Goal: Find contact information: Find contact information

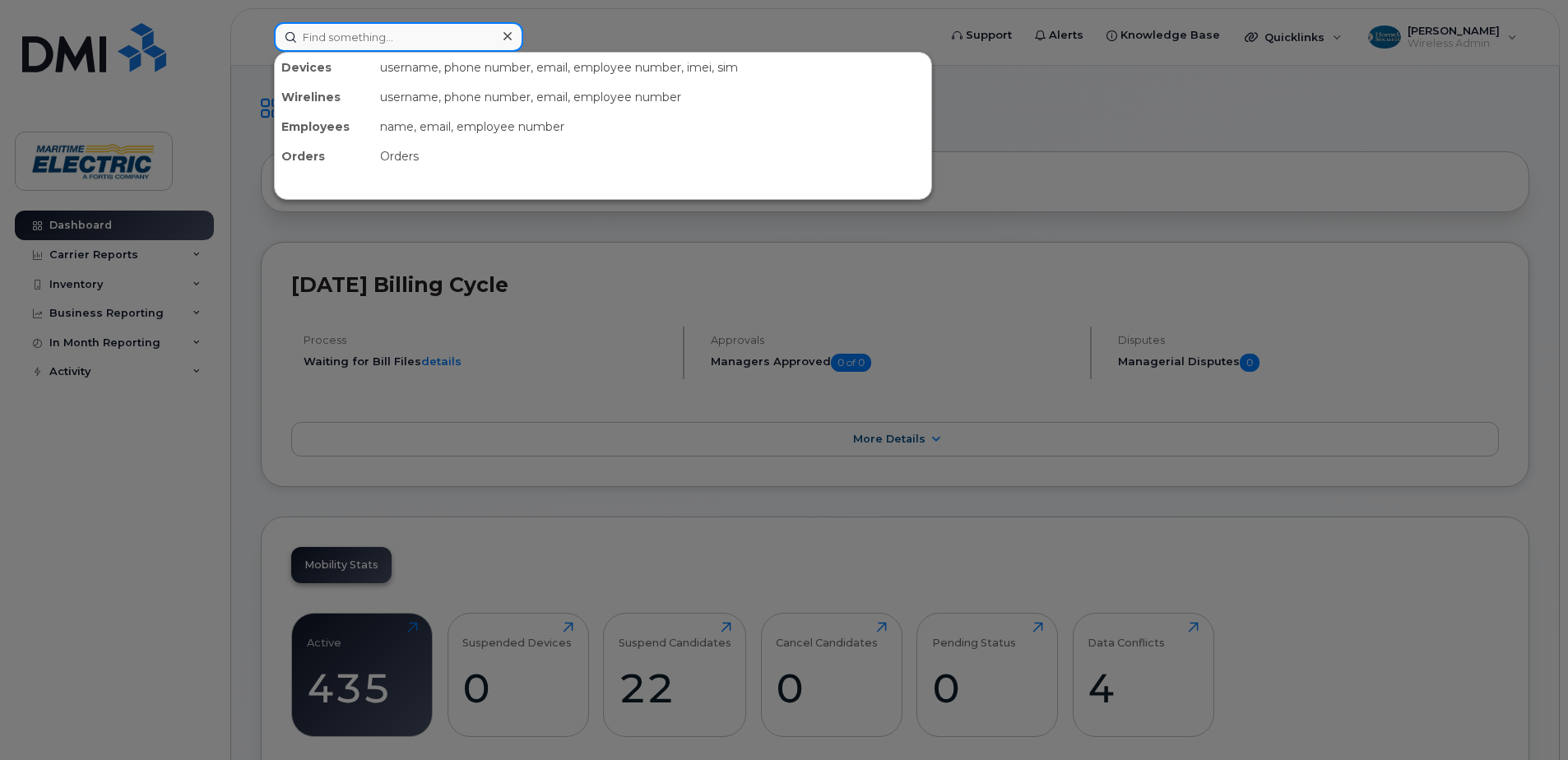
click at [427, 31] on input at bounding box center [398, 37] width 250 height 29
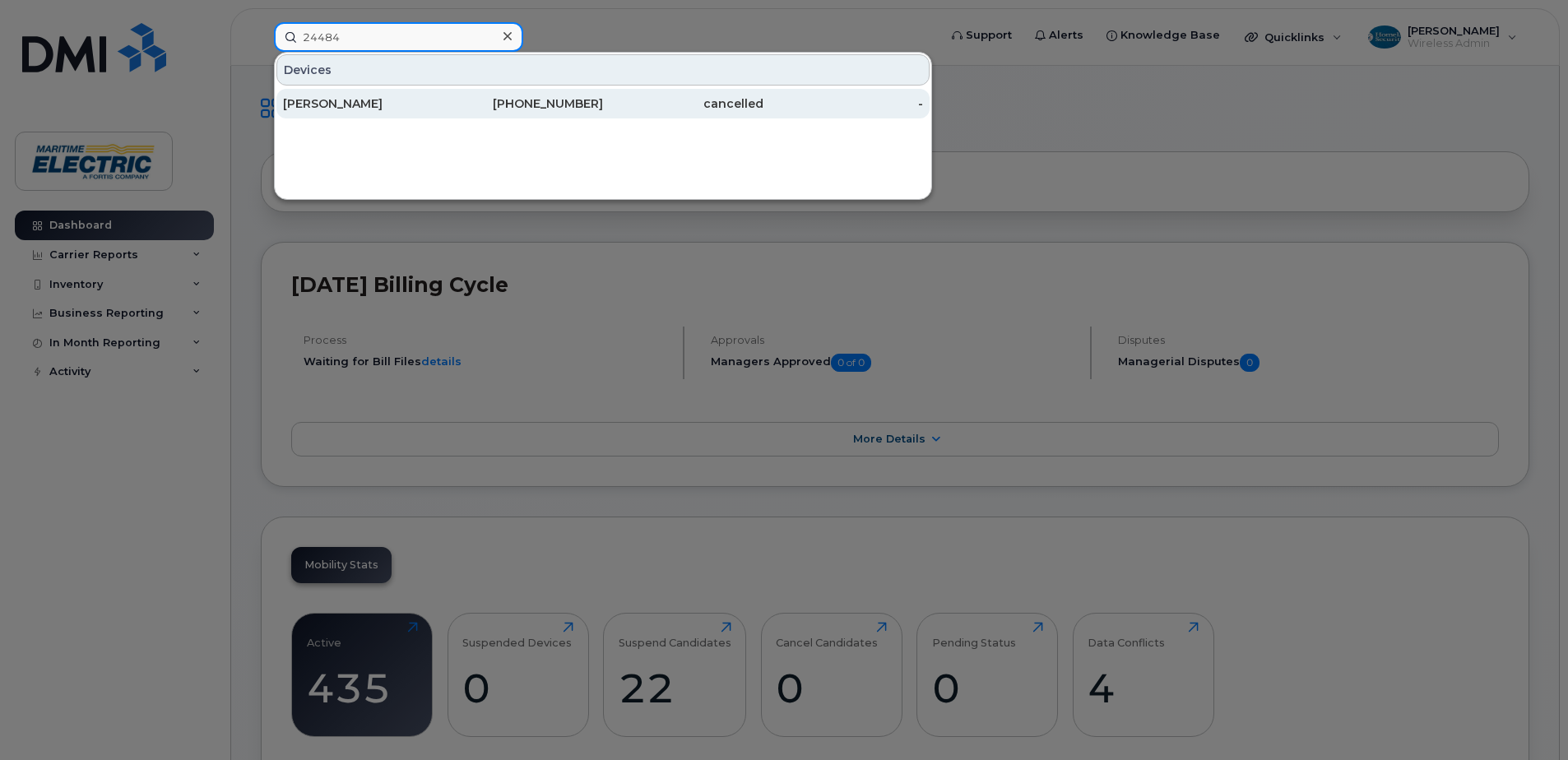
type input "24484"
click at [405, 96] on div "Scott Johnston" at bounding box center [363, 104] width 160 height 17
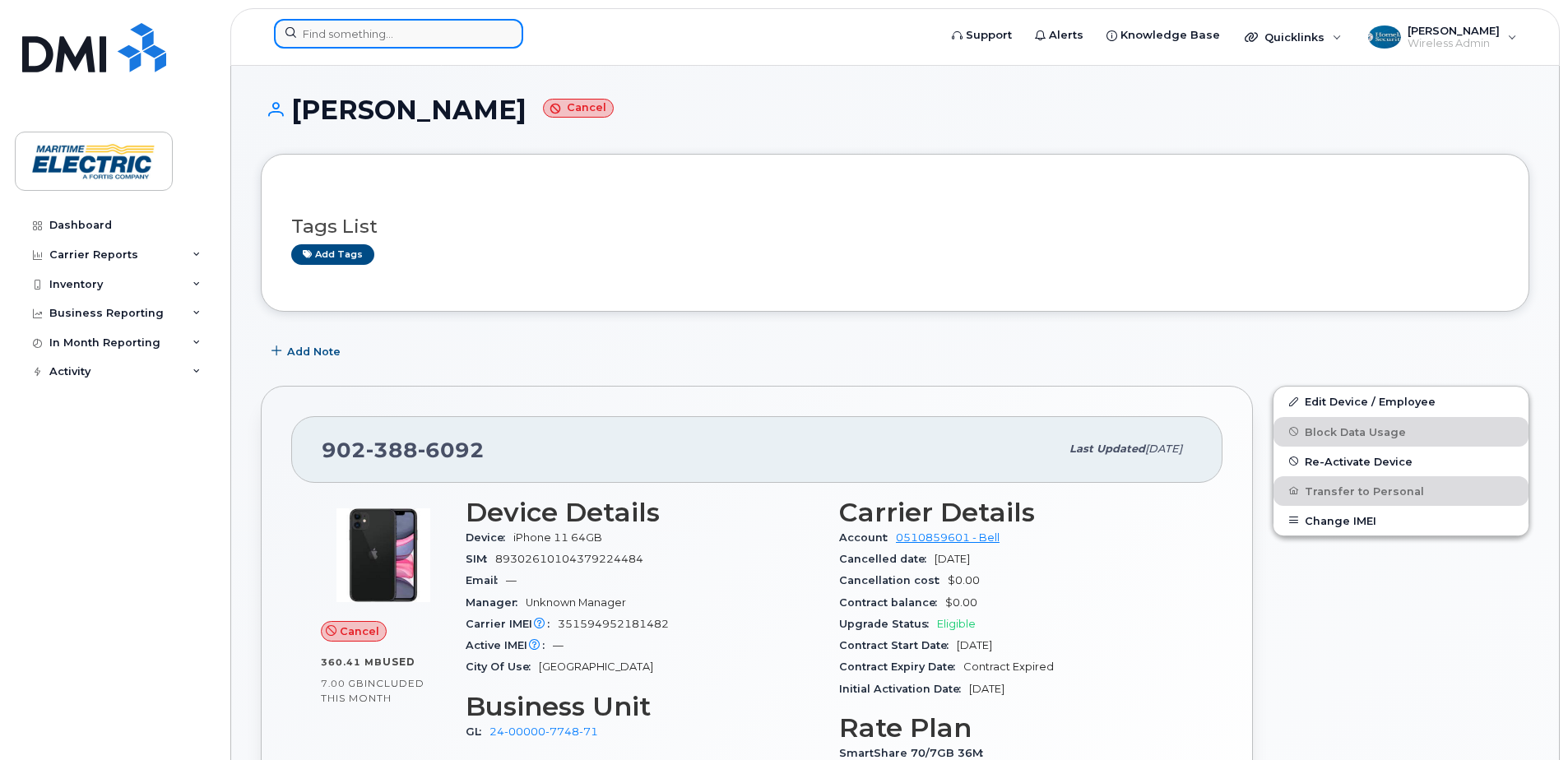
click at [389, 33] on input at bounding box center [398, 33] width 250 height 29
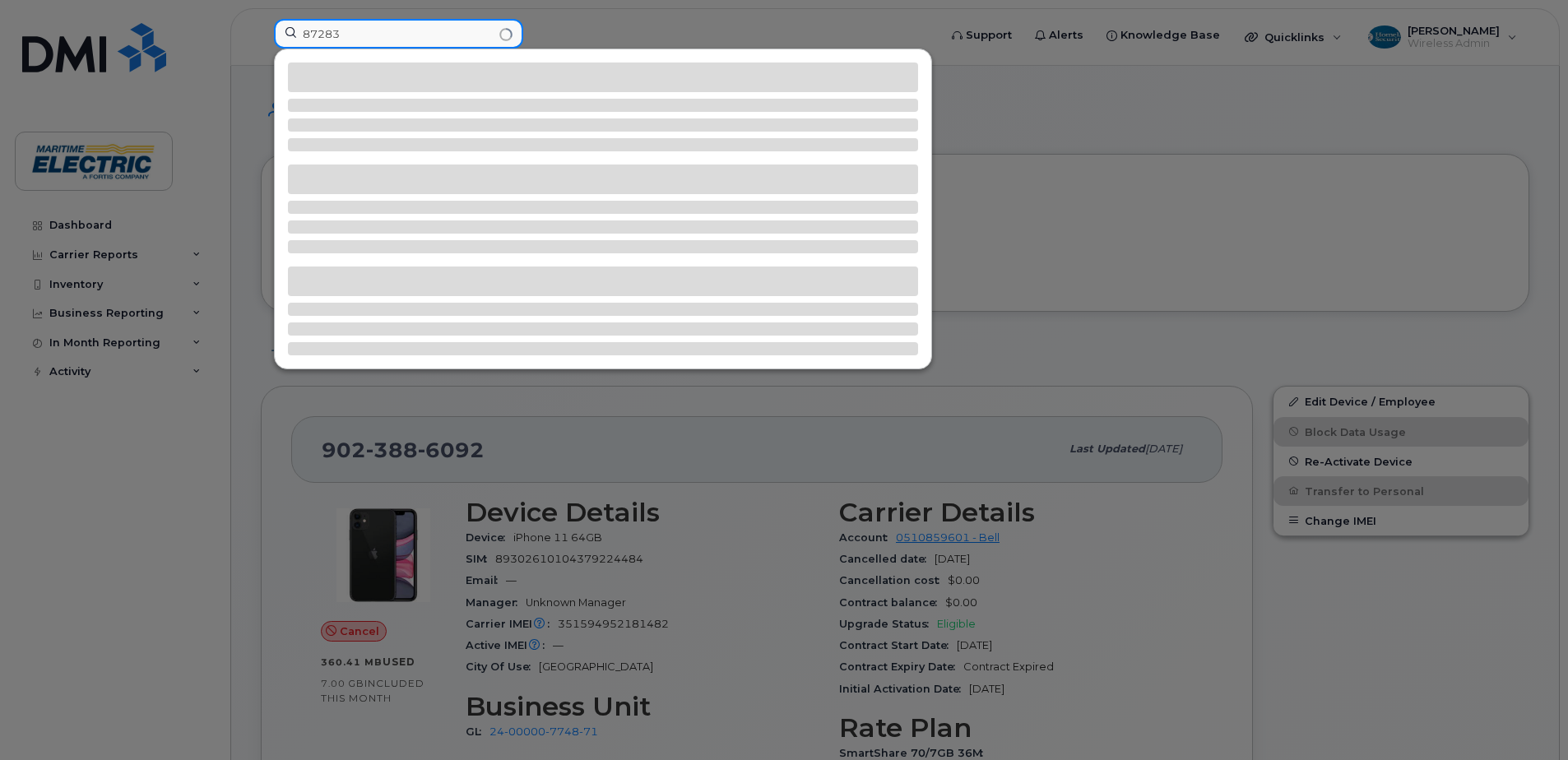
type input "87283"
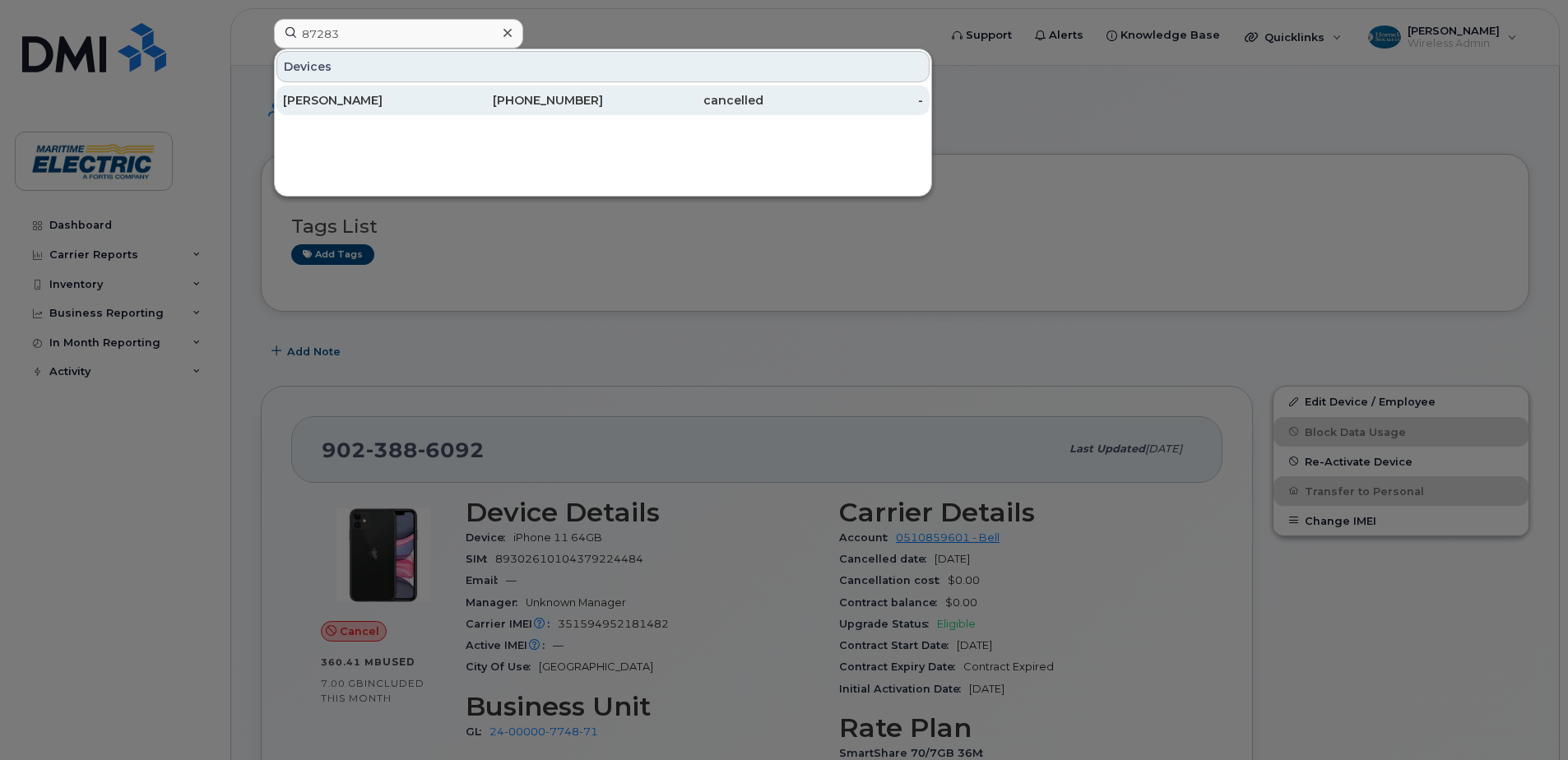
click at [377, 99] on div "Logan Hodder" at bounding box center [363, 100] width 160 height 17
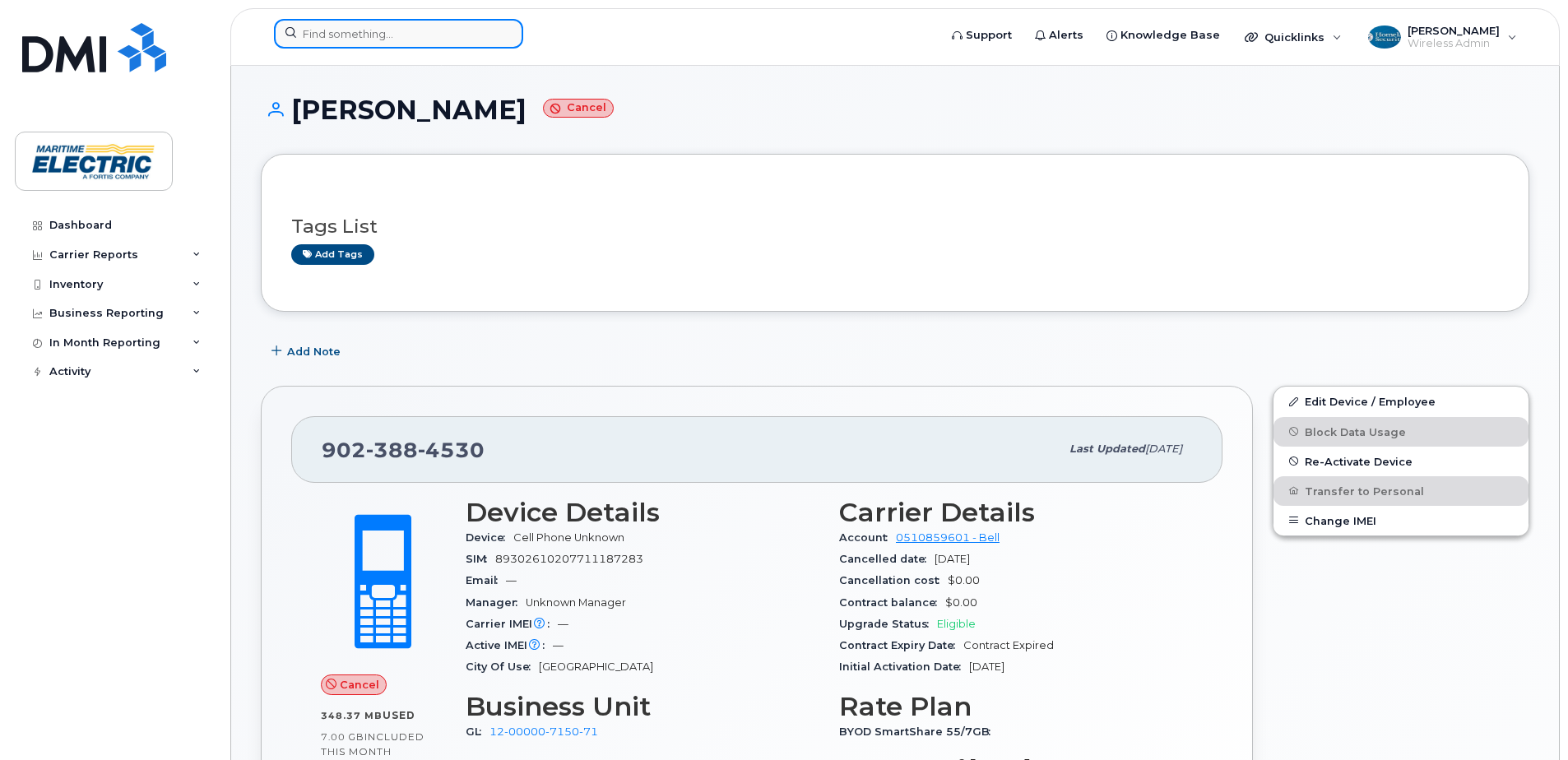
click at [427, 28] on input at bounding box center [398, 33] width 250 height 29
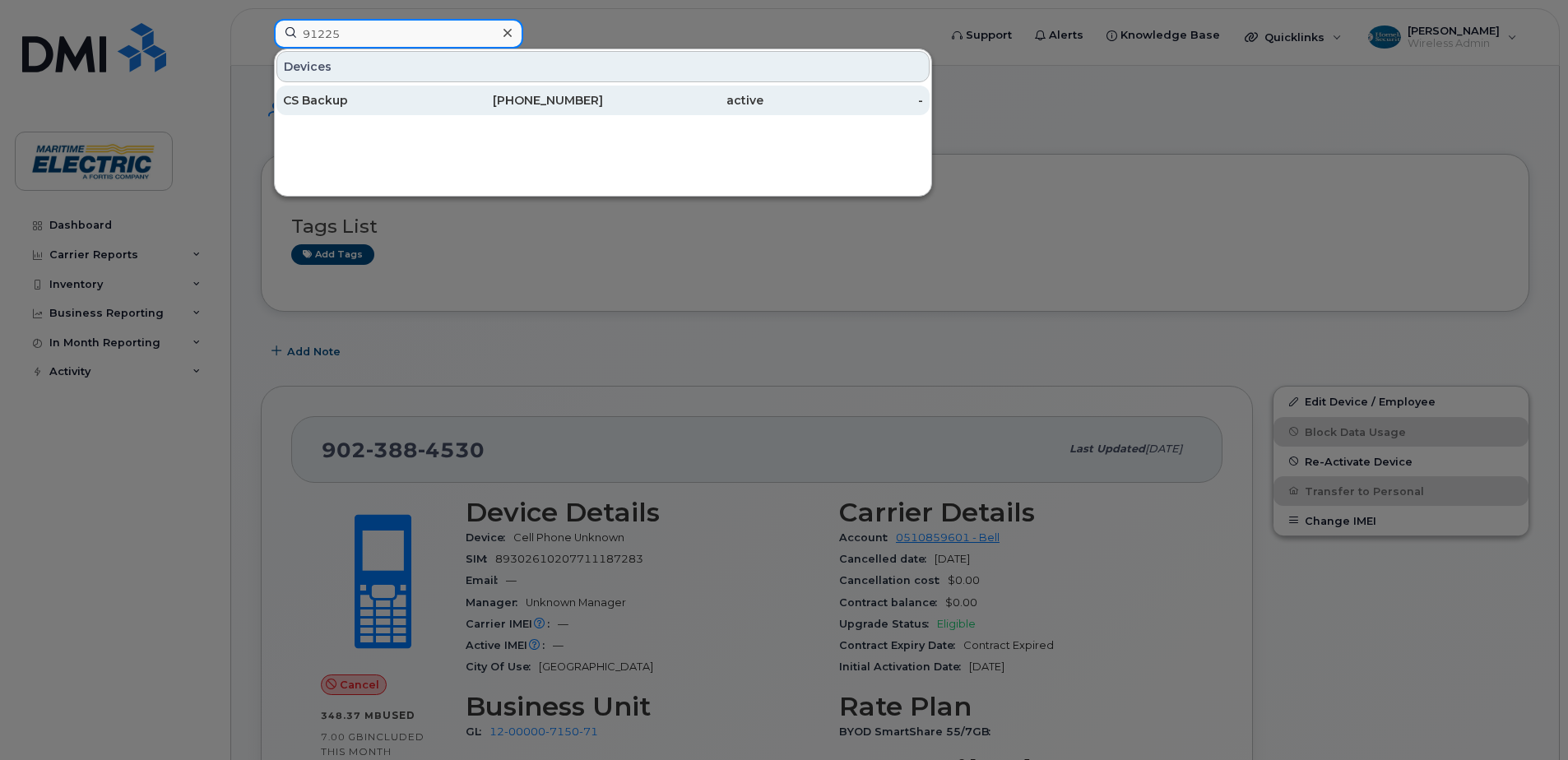
type input "91225"
click at [442, 104] on div "CS Backup" at bounding box center [363, 100] width 160 height 17
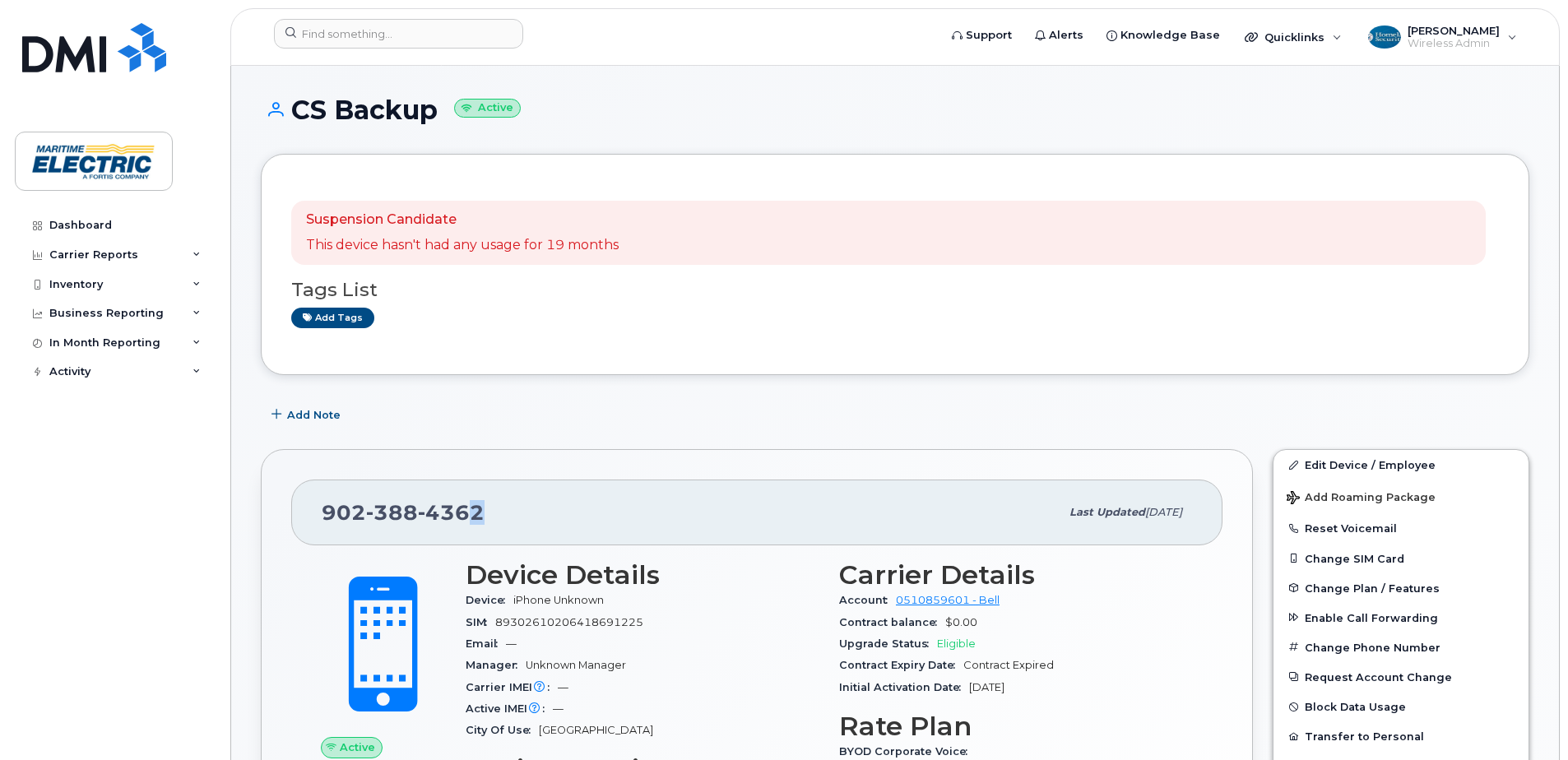
drag, startPoint x: 490, startPoint y: 508, endPoint x: 473, endPoint y: 508, distance: 17.0
click at [473, 508] on div "902 388 4362" at bounding box center [690, 512] width 738 height 34
drag, startPoint x: 473, startPoint y: 508, endPoint x: 507, endPoint y: 510, distance: 34.1
click at [507, 510] on div "902 388 4362" at bounding box center [690, 512] width 738 height 34
click at [447, 511] on span "4362" at bounding box center [451, 513] width 67 height 25
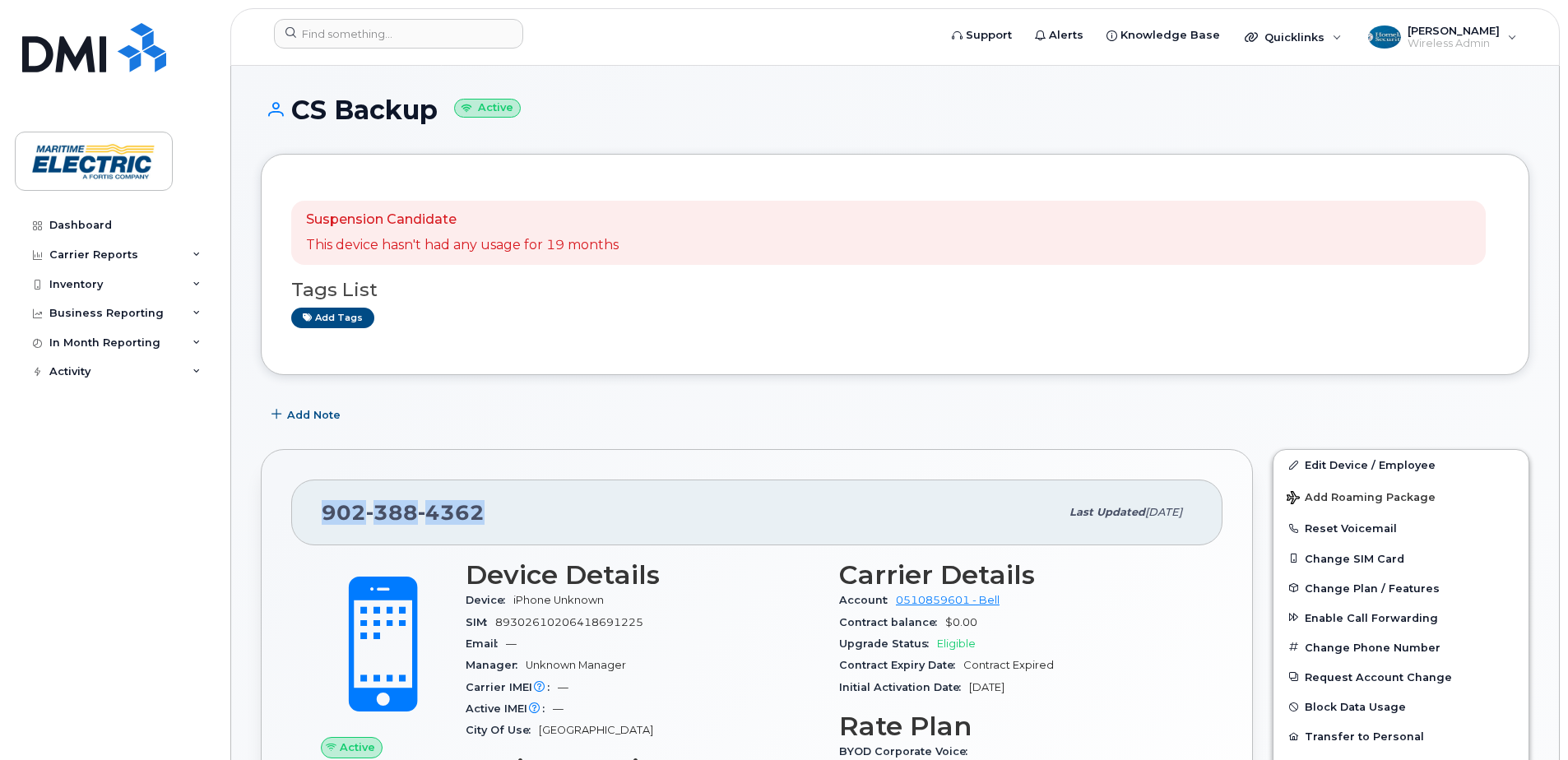
drag, startPoint x: 448, startPoint y: 511, endPoint x: 326, endPoint y: 512, distance: 122.0
click at [326, 513] on span "902 388 4362" at bounding box center [402, 513] width 163 height 25
copy span "902 388 4362"
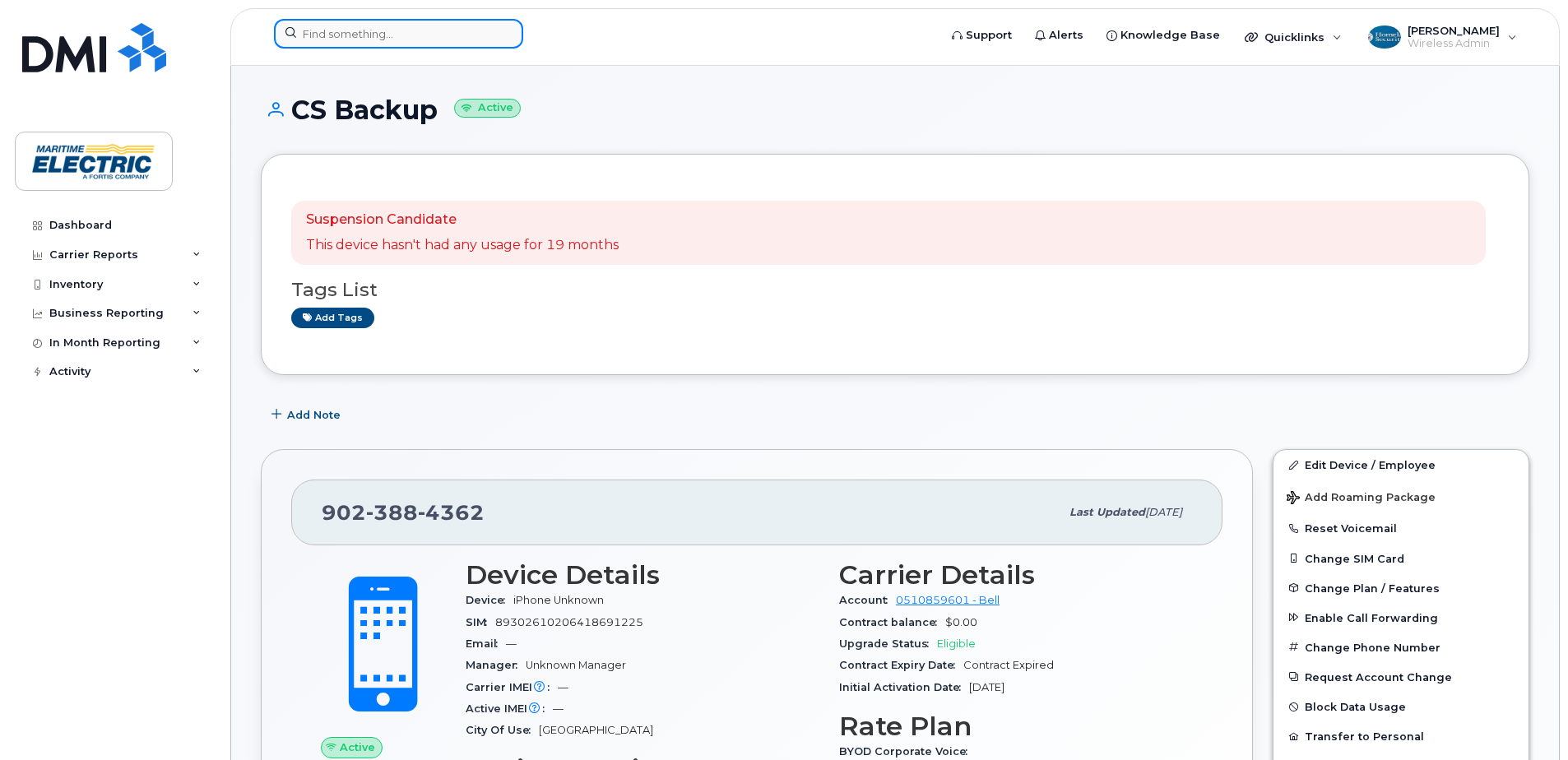
click at [441, 34] on input at bounding box center [398, 33] width 250 height 29
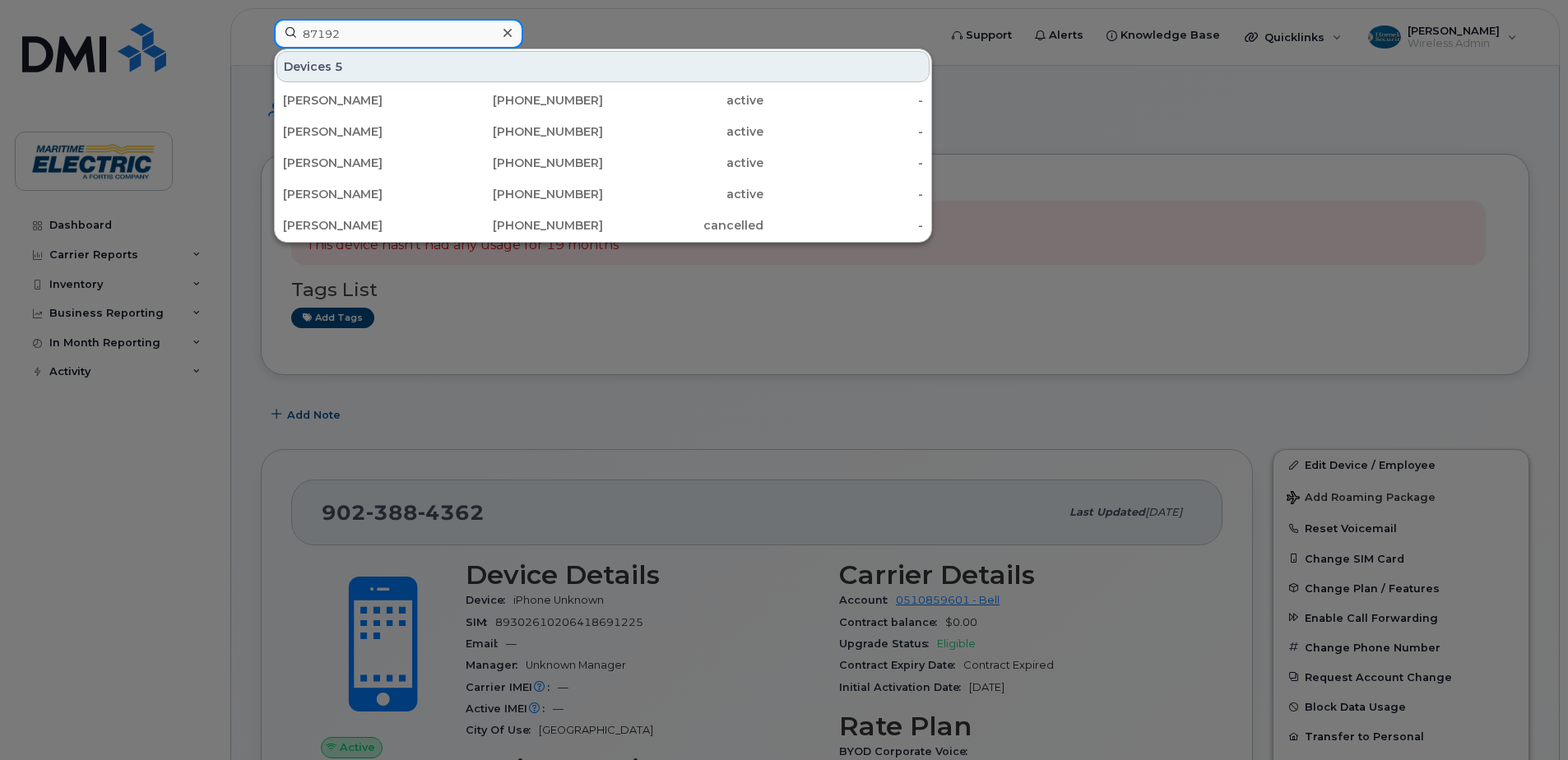
click at [303, 31] on input "87192" at bounding box center [398, 33] width 250 height 29
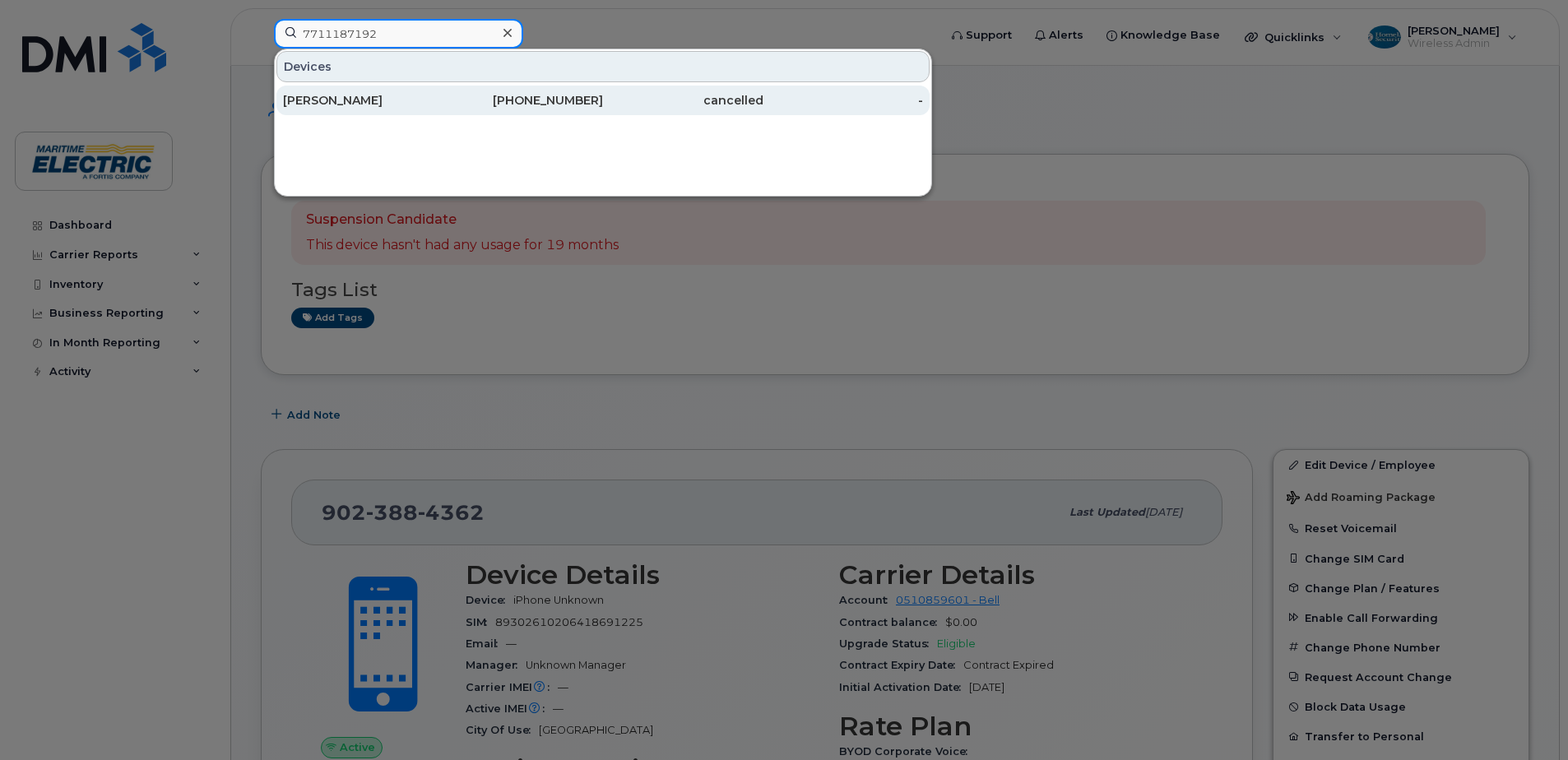
type input "7711187192"
click at [390, 110] on div "[PERSON_NAME]" at bounding box center [363, 99] width 160 height 29
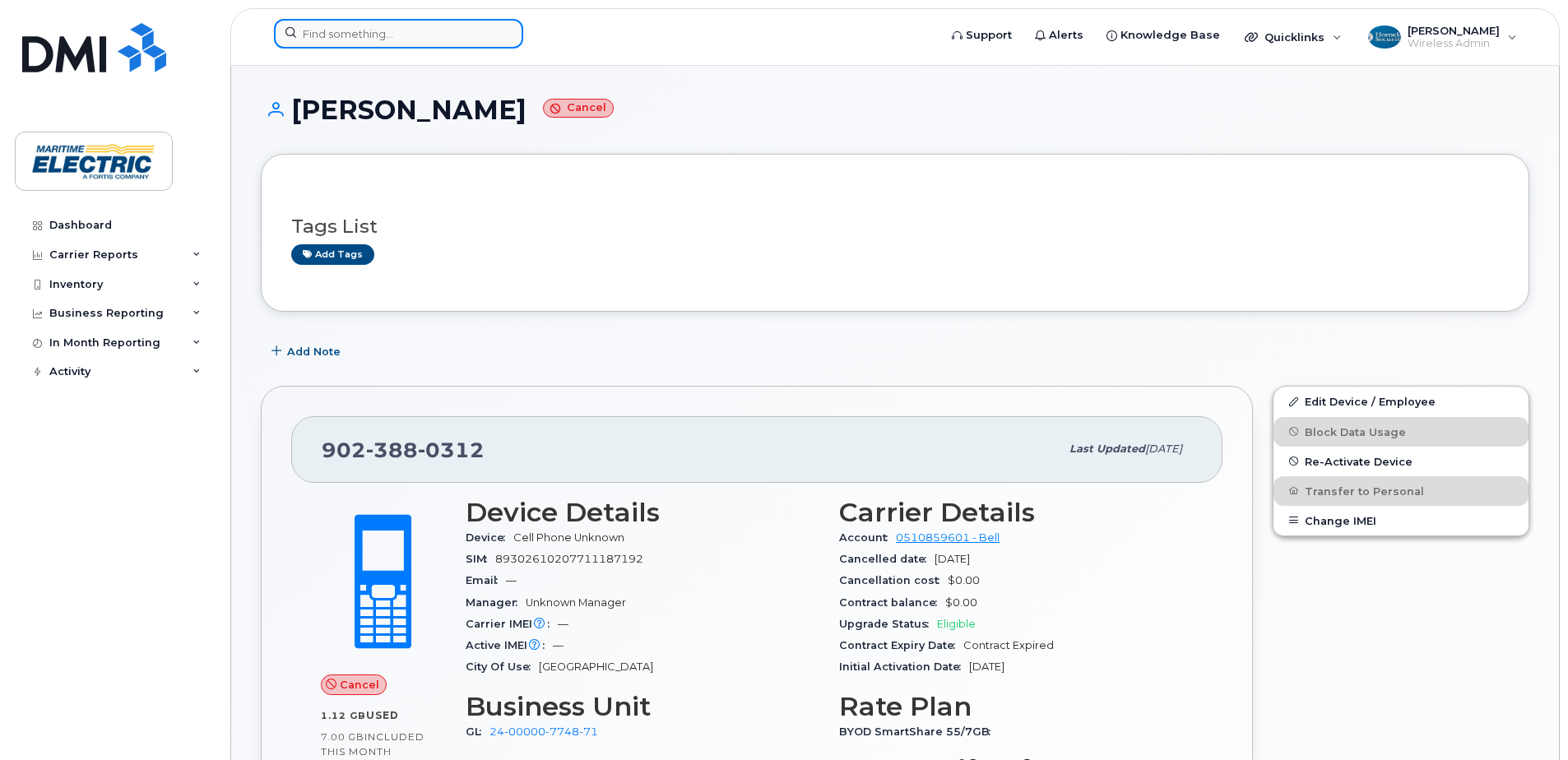
click at [417, 35] on input at bounding box center [398, 33] width 250 height 29
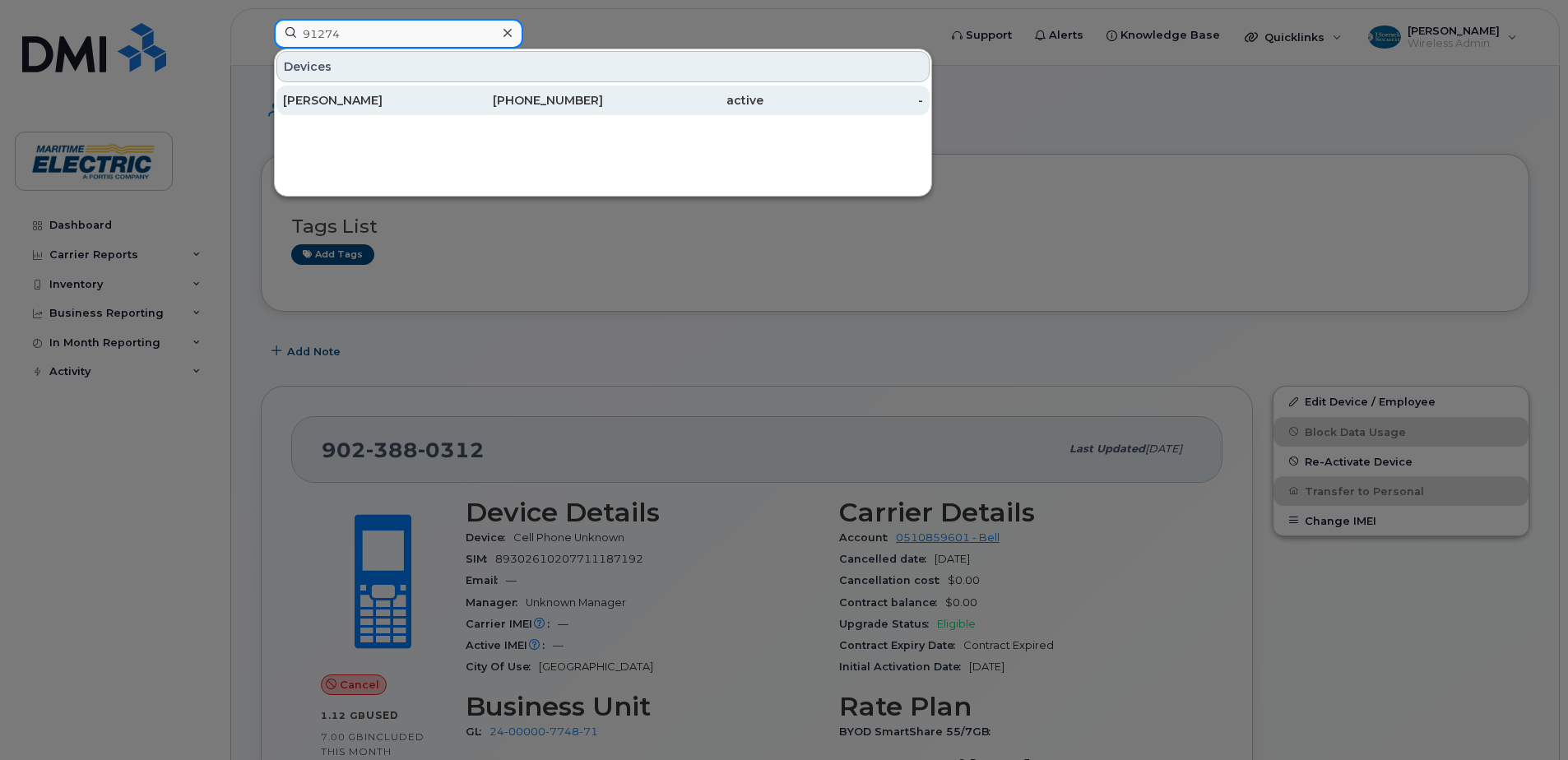
type input "91274"
click at [531, 104] on div "782-377-1416" at bounding box center [524, 100] width 160 height 17
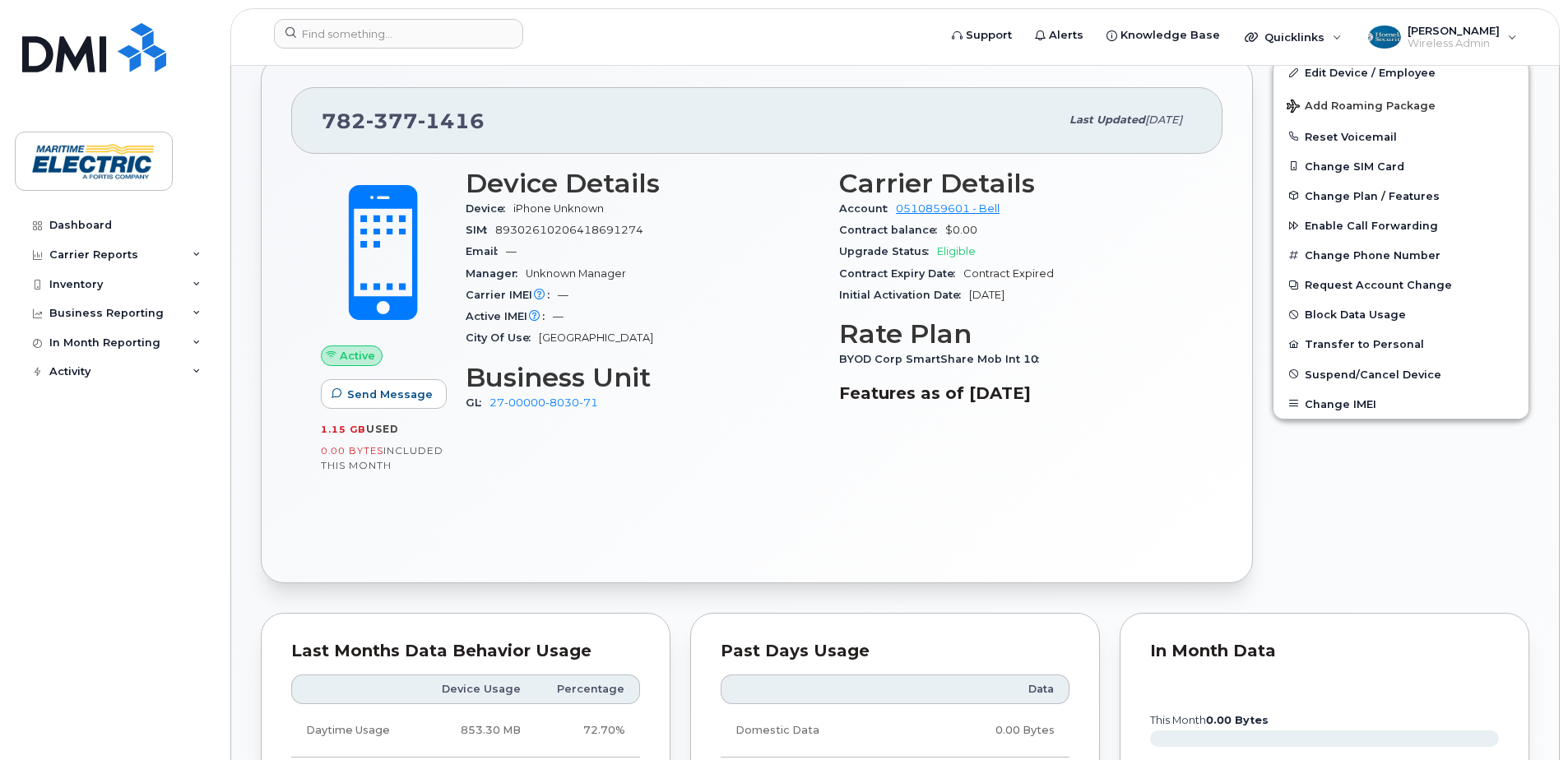
scroll to position [247, 0]
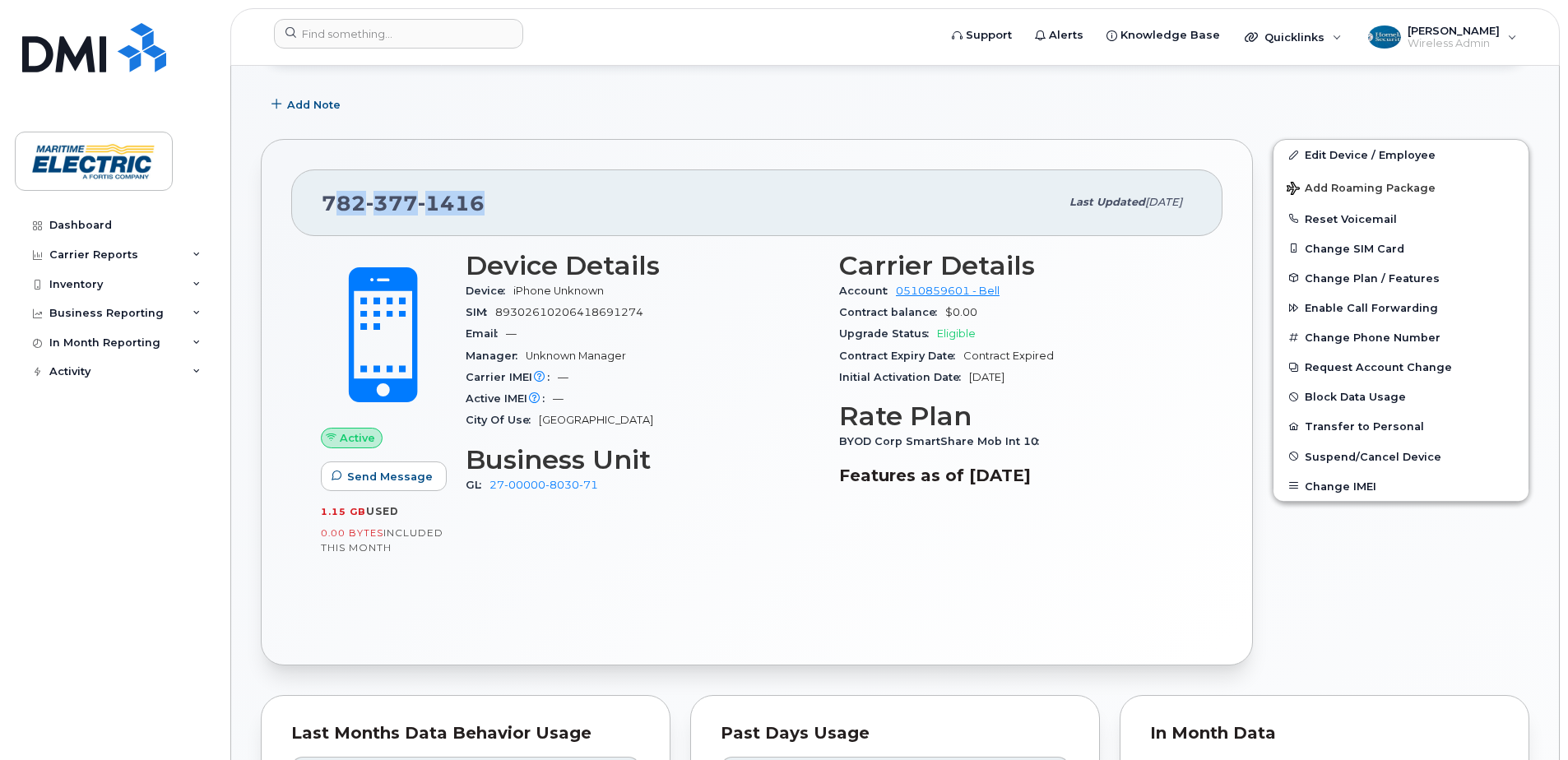
drag, startPoint x: 489, startPoint y: 208, endPoint x: 326, endPoint y: 203, distance: 163.1
click at [326, 203] on div "[PHONE_NUMBER]" at bounding box center [690, 202] width 738 height 34
click at [601, 197] on div "[PHONE_NUMBER]" at bounding box center [690, 202] width 738 height 34
drag, startPoint x: 512, startPoint y: 198, endPoint x: 321, endPoint y: 197, distance: 191.0
click at [321, 197] on div "[PHONE_NUMBER] Last updated [DATE]" at bounding box center [756, 202] width 931 height 66
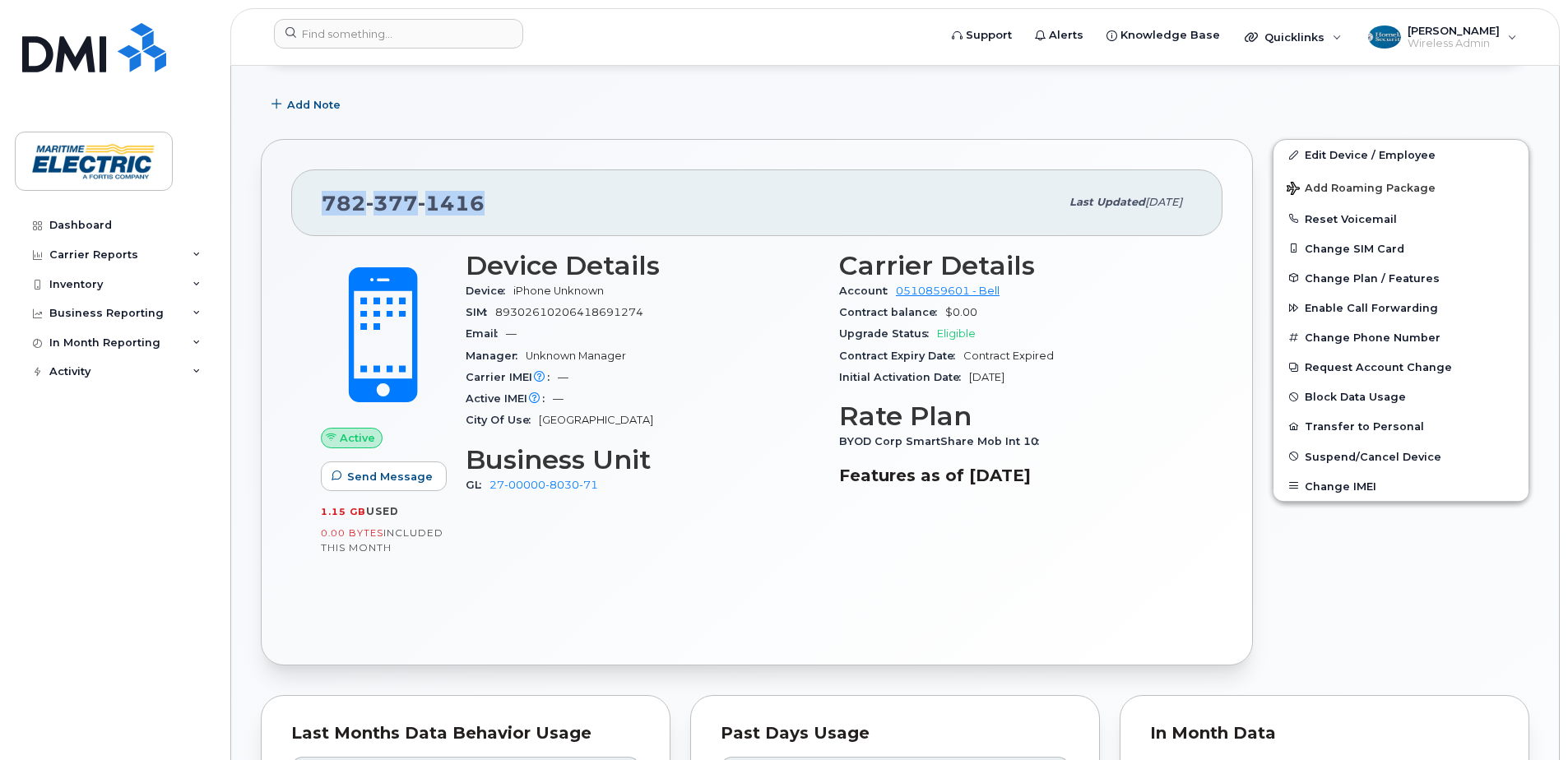
copy span "[PHONE_NUMBER]"
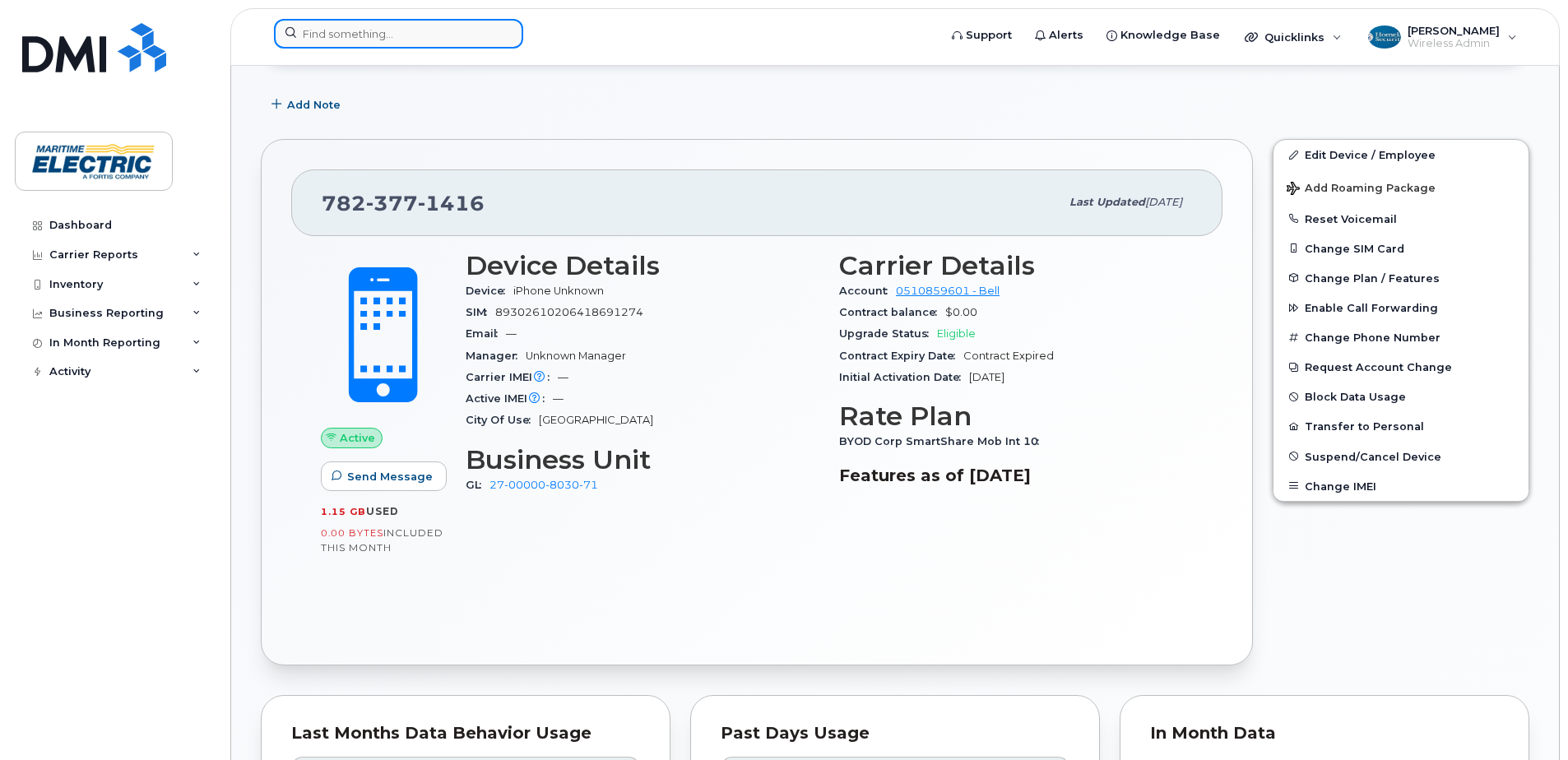
click at [366, 43] on input at bounding box center [398, 33] width 250 height 29
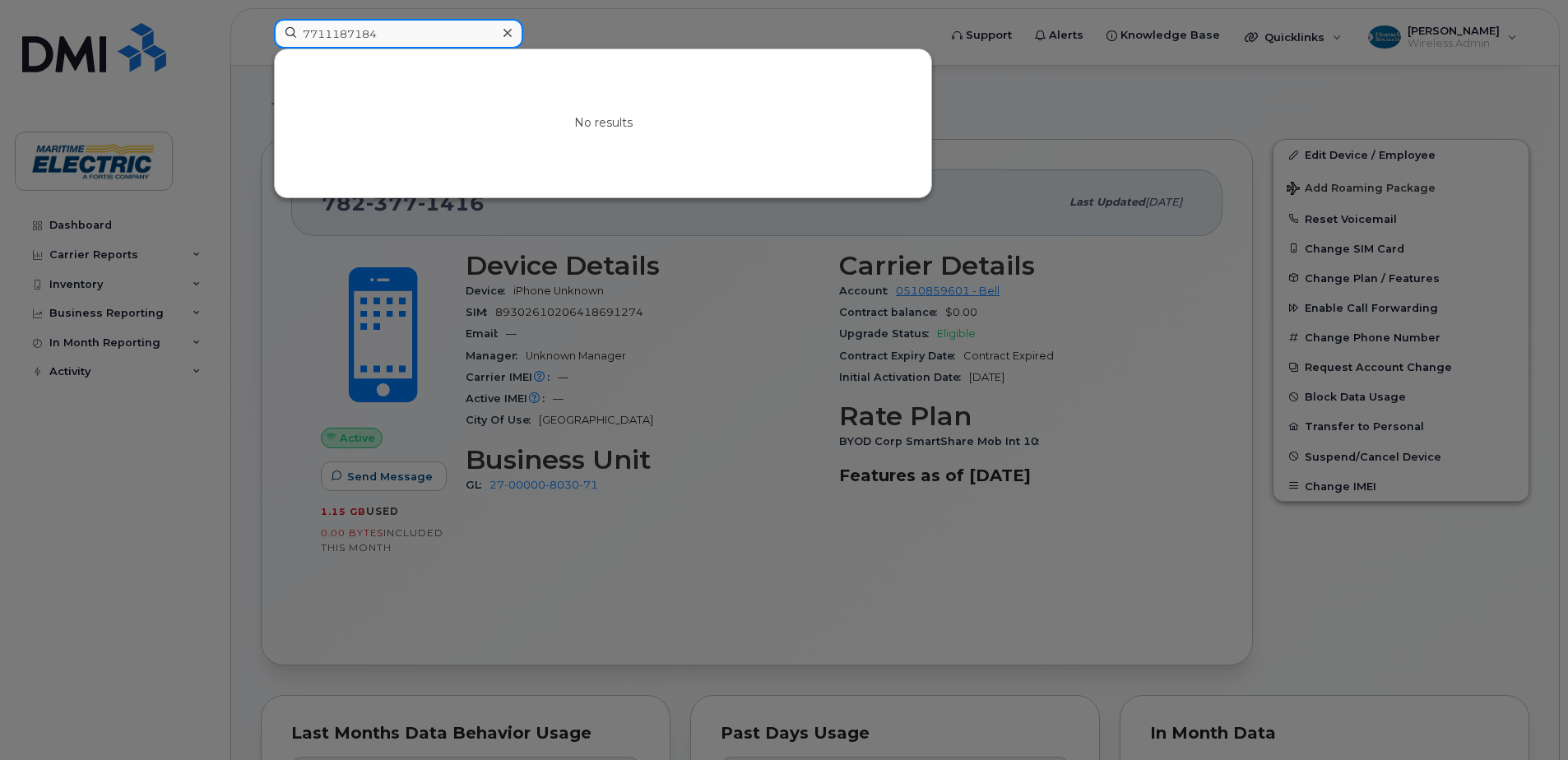
type input "7711187184"
click at [1089, 112] on div at bounding box center [784, 380] width 1568 height 760
